Goal: Task Accomplishment & Management: Complete application form

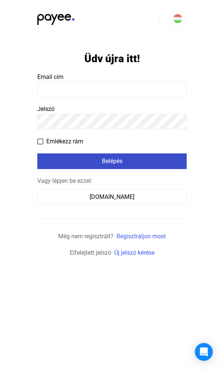
type input "**********"
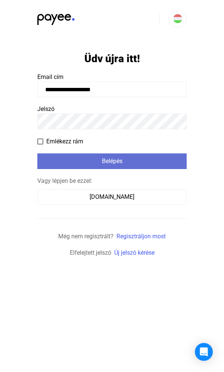
click at [103, 161] on div "Belépés" at bounding box center [112, 161] width 145 height 9
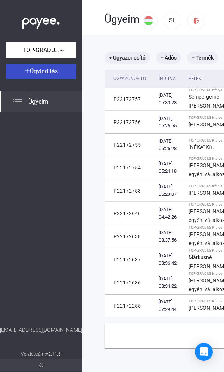
click at [35, 70] on span "Ügyindítás" at bounding box center [44, 71] width 28 height 7
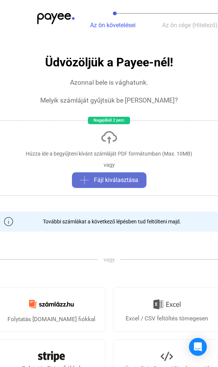
click at [122, 179] on span "Fájl kiválasztása" at bounding box center [116, 180] width 44 height 9
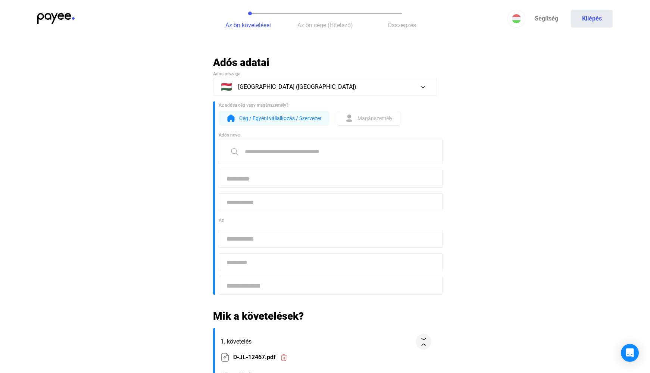
click at [55, 17] on img at bounding box center [55, 18] width 37 height 11
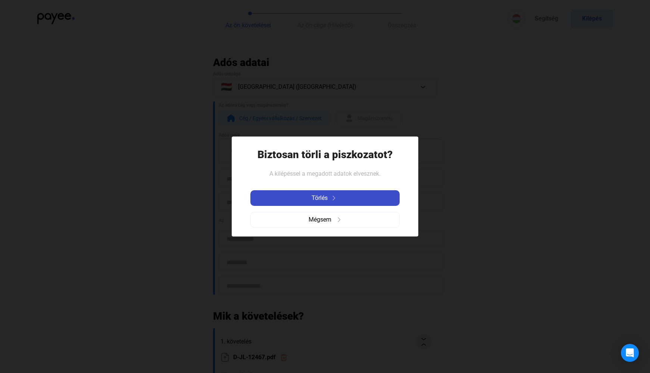
click at [223, 200] on span "Törlés" at bounding box center [319, 198] width 16 height 9
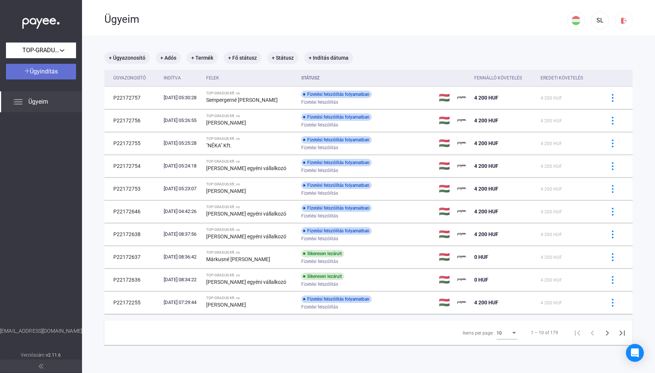
click at [42, 73] on span "Ügyindítás" at bounding box center [44, 71] width 28 height 7
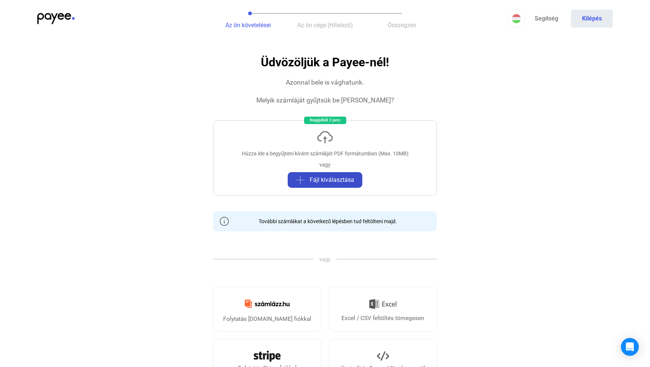
click at [223, 181] on span "Fájl kiválasztása" at bounding box center [331, 180] width 44 height 9
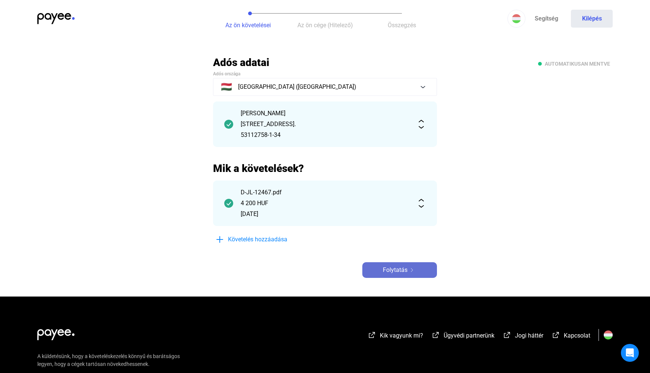
click at [223, 269] on span "Folytatás" at bounding box center [395, 269] width 25 height 9
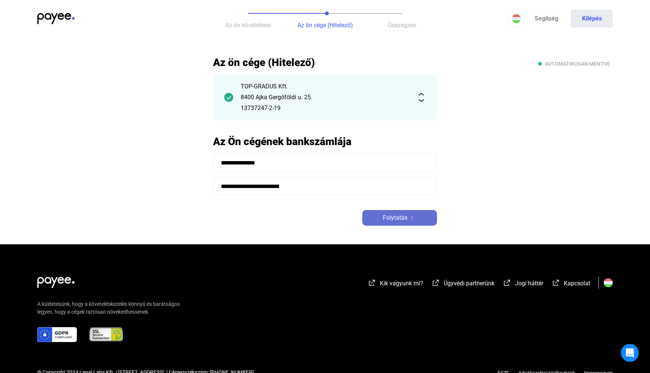
click at [223, 216] on span "Folytatás" at bounding box center [395, 217] width 25 height 9
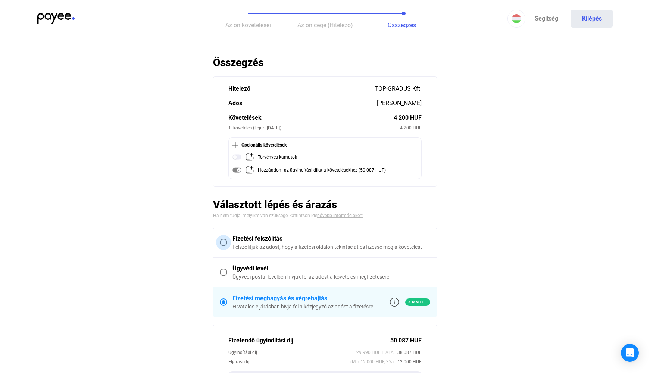
click at [221, 243] on span at bounding box center [223, 242] width 7 height 7
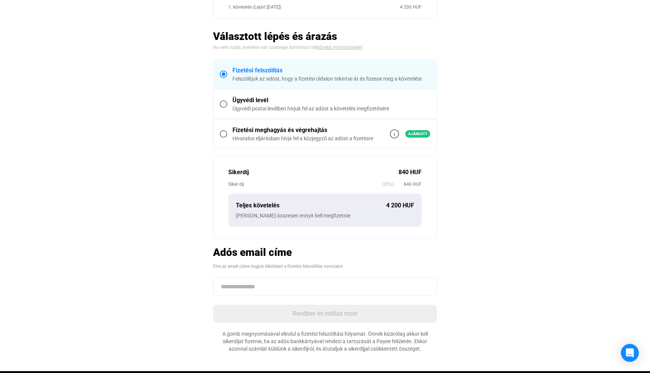
scroll to position [149, 0]
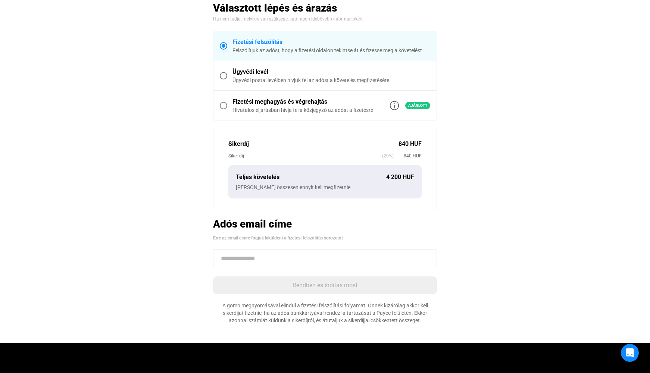
click at [223, 259] on input at bounding box center [325, 258] width 224 height 18
paste input "**********"
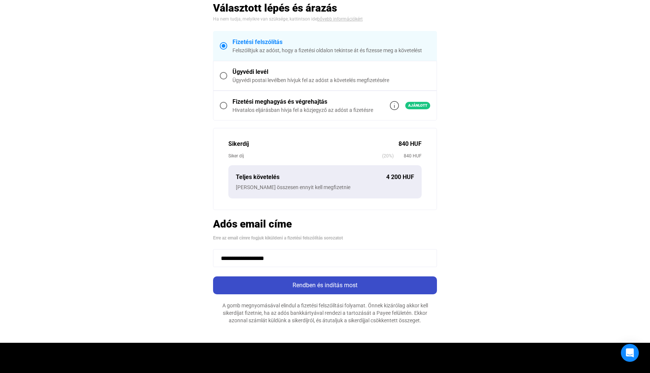
type input "**********"
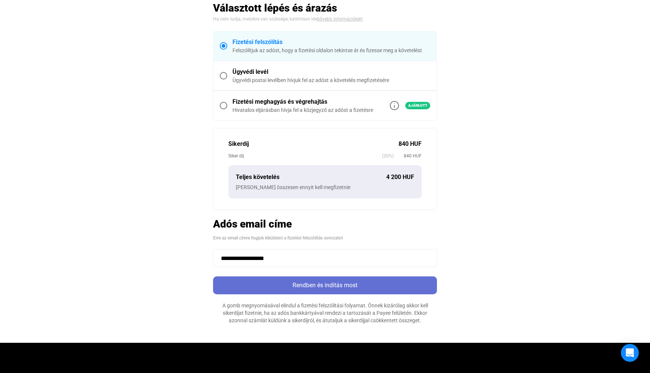
click at [223, 288] on div "Rendben és indítás most" at bounding box center [324, 285] width 219 height 9
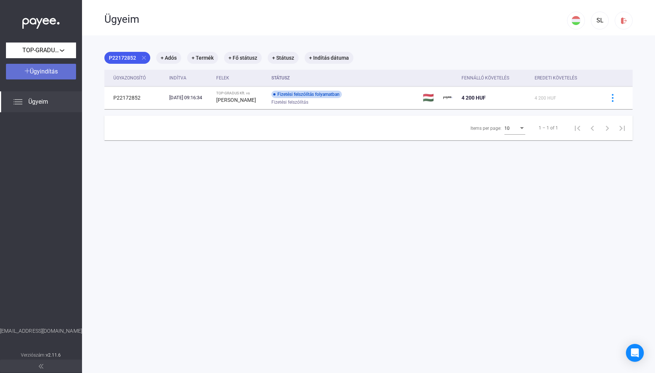
click at [37, 72] on span "Ügyindítás" at bounding box center [44, 71] width 28 height 7
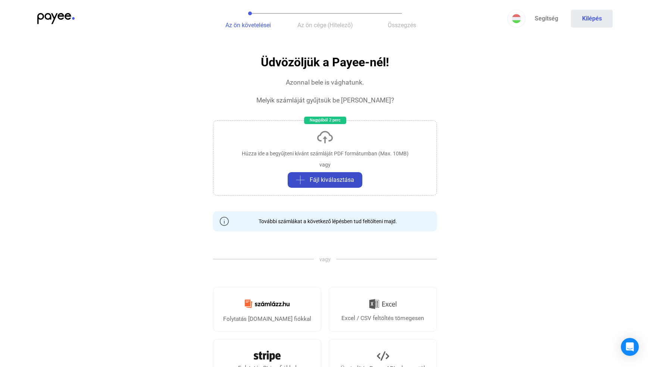
click at [223, 184] on span "Fájl kiválasztása" at bounding box center [331, 180] width 44 height 9
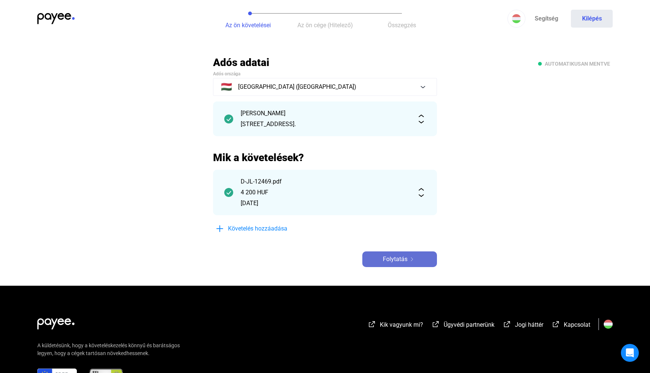
click at [223, 260] on span "Folytatás" at bounding box center [395, 259] width 25 height 9
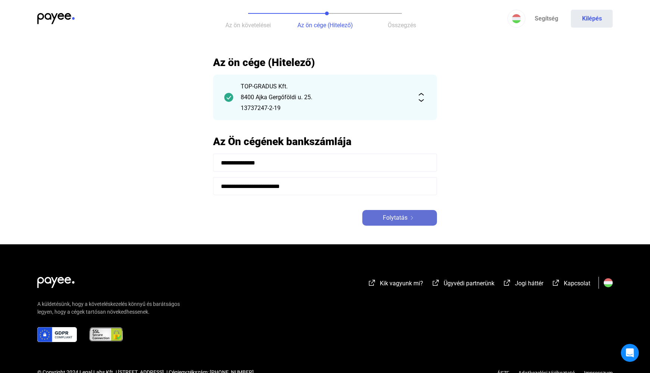
click at [223, 220] on span "Folytatás" at bounding box center [395, 217] width 25 height 9
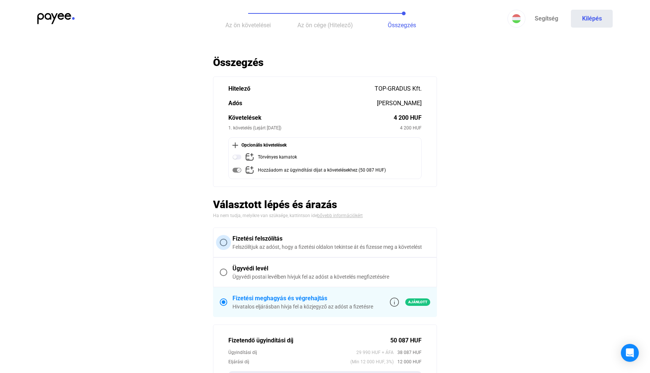
click at [223, 240] on span at bounding box center [223, 242] width 7 height 7
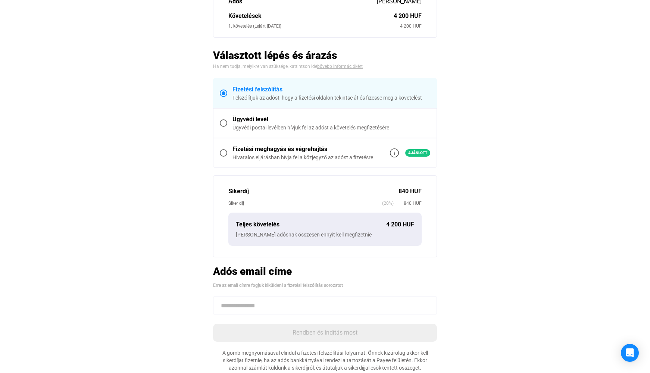
scroll to position [112, 0]
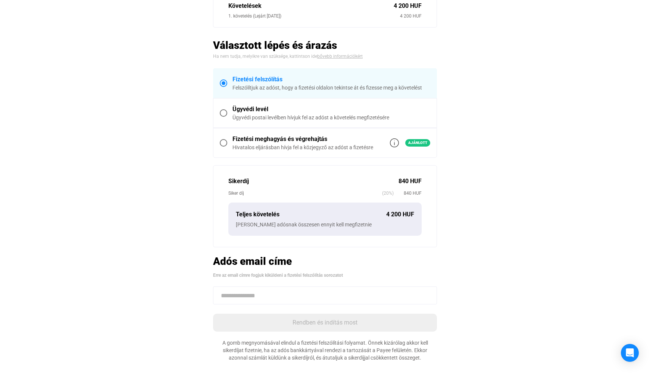
click at [223, 289] on input at bounding box center [325, 295] width 224 height 18
paste input "**********"
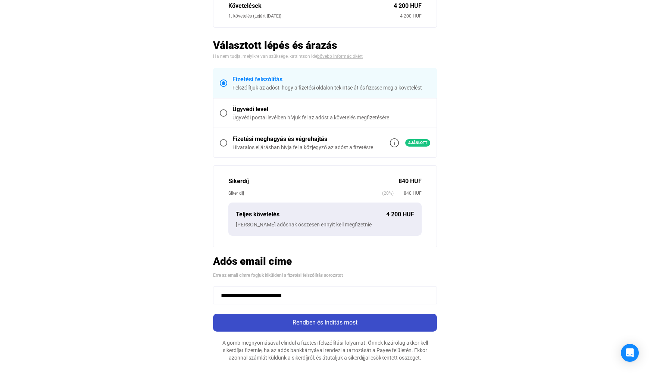
type input "**********"
click at [223, 323] on div "Rendben és indítás most" at bounding box center [324, 322] width 219 height 9
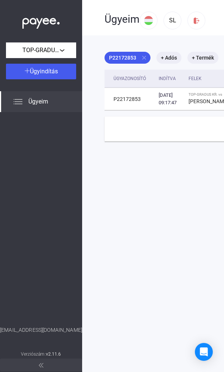
click at [48, 103] on span "Ügyeim" at bounding box center [38, 101] width 20 height 9
